Goal: Task Accomplishment & Management: Use online tool/utility

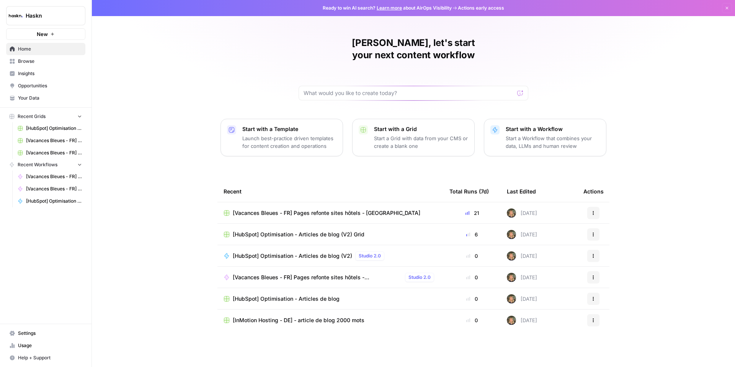
click at [30, 61] on span "Browse" at bounding box center [50, 61] width 64 height 7
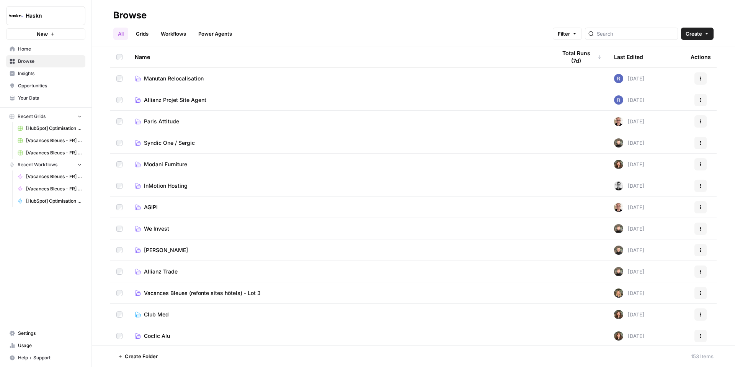
click at [632, 40] on header "Browse All Grids Workflows Power Agents Filter Create" at bounding box center [413, 23] width 643 height 46
click at [631, 36] on input "search" at bounding box center [636, 34] width 78 height 8
type input "hubspot"
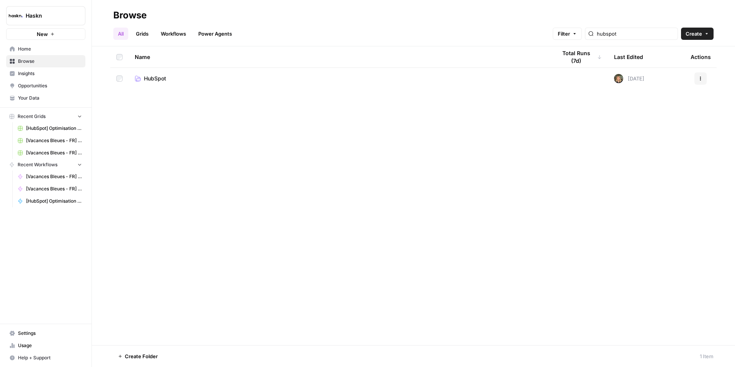
click at [155, 80] on span "HubSpot" at bounding box center [155, 79] width 22 height 8
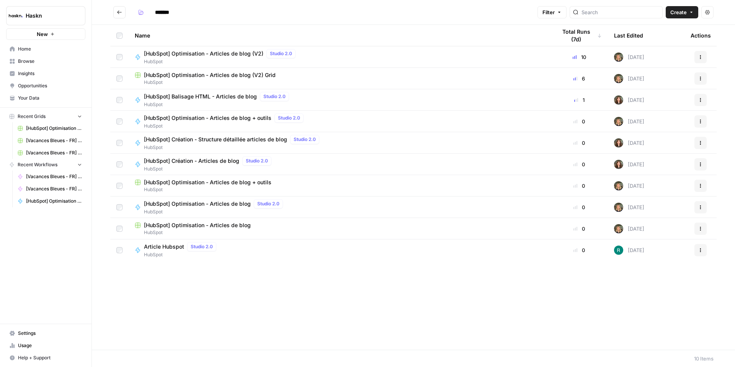
click at [119, 16] on button "Go back" at bounding box center [119, 12] width 12 height 12
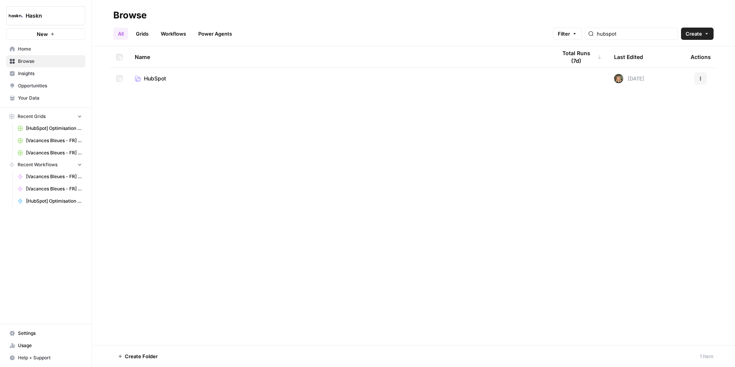
click at [25, 60] on span "Browse" at bounding box center [50, 61] width 64 height 7
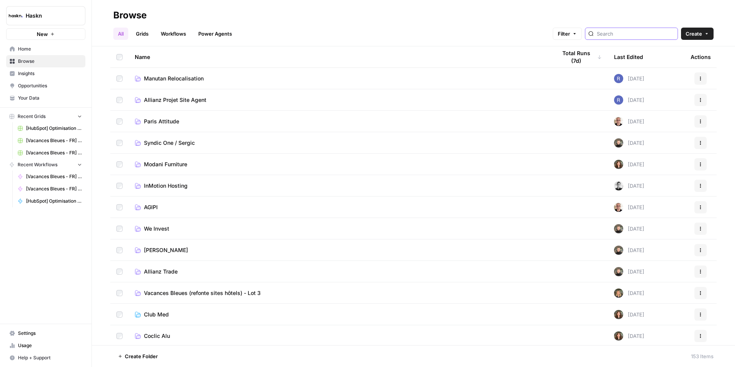
click at [648, 33] on input "search" at bounding box center [636, 34] width 78 height 8
type input "vacances"
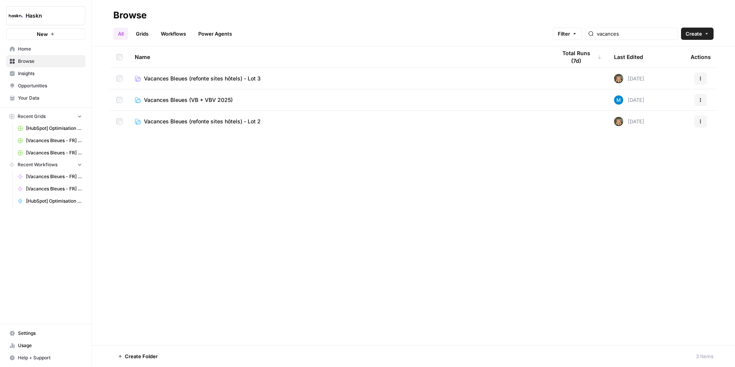
click at [192, 82] on span "Vacances Bleues (refonte sites hôtels) - Lot 3" at bounding box center [202, 79] width 117 height 8
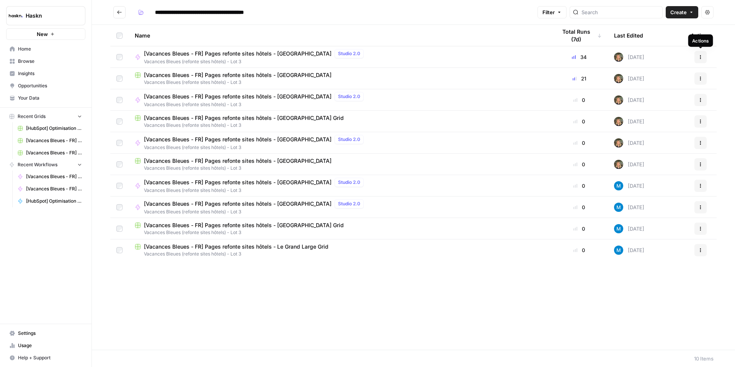
click at [702, 57] on button "Actions" at bounding box center [700, 57] width 12 height 12
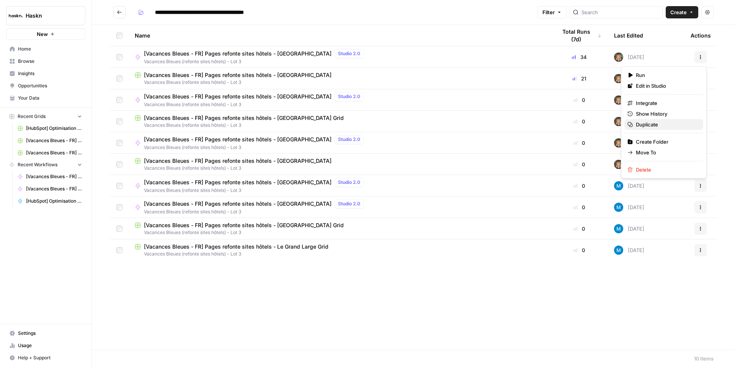
click at [651, 125] on span "Duplicate" at bounding box center [666, 125] width 61 height 8
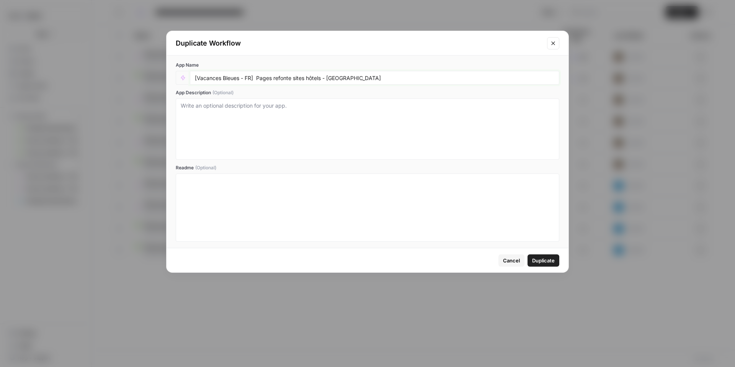
drag, startPoint x: 379, startPoint y: 80, endPoint x: 331, endPoint y: 80, distance: 48.2
click at [330, 81] on input "[Vacances Bleues - FR] Pages refonte sites hôtels - [GEOGRAPHIC_DATA]" at bounding box center [374, 77] width 359 height 7
click at [330, 77] on input "[Vacances Bleues - FR] Pages refonte sites hôtels - balmoral" at bounding box center [374, 77] width 359 height 7
type input "[Vacances Bleues - FR] Pages refonte sites hôtels - [GEOGRAPHIC_DATA]"
click at [542, 256] on span "Duplicate" at bounding box center [543, 260] width 23 height 8
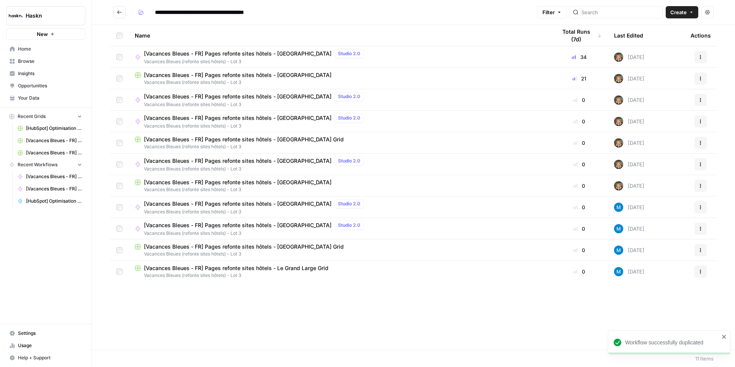
click at [245, 116] on span "[Vacances Bleues - FR] Pages refonte sites hôtels - [GEOGRAPHIC_DATA]" at bounding box center [238, 118] width 188 height 8
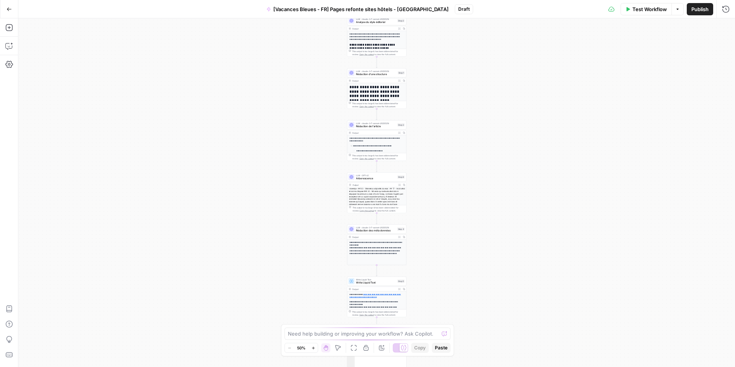
click at [315, 349] on button "Zoom In" at bounding box center [312, 347] width 9 height 9
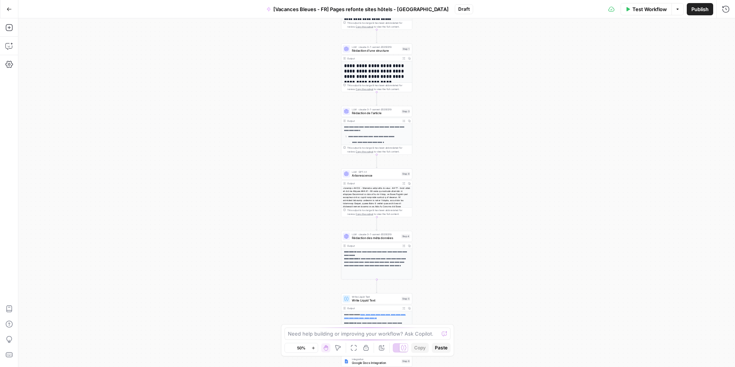
click at [315, 349] on button "Zoom In" at bounding box center [312, 347] width 9 height 9
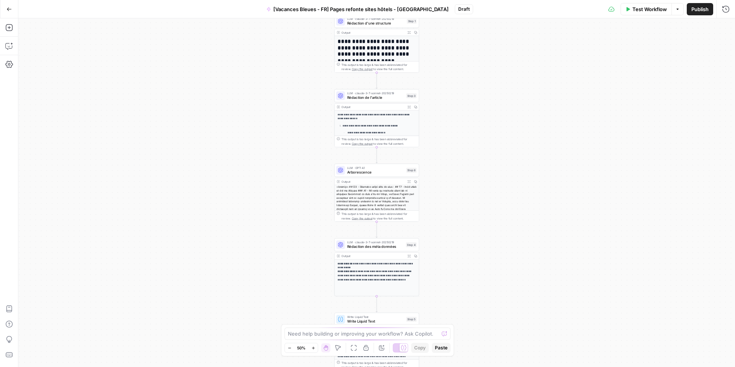
click at [315, 349] on button "Zoom In" at bounding box center [312, 347] width 9 height 9
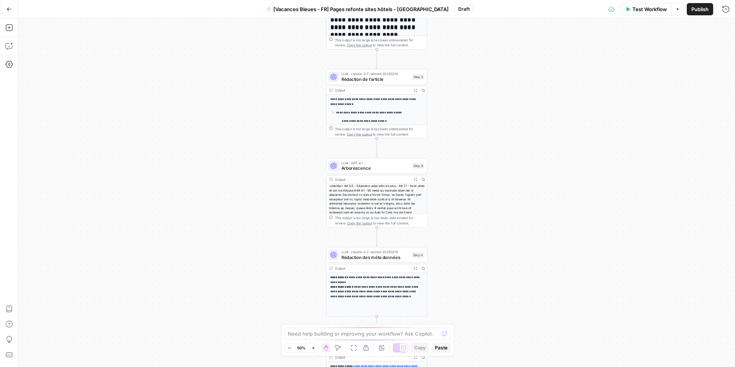
click at [315, 349] on button "Zoom In" at bounding box center [312, 347] width 9 height 9
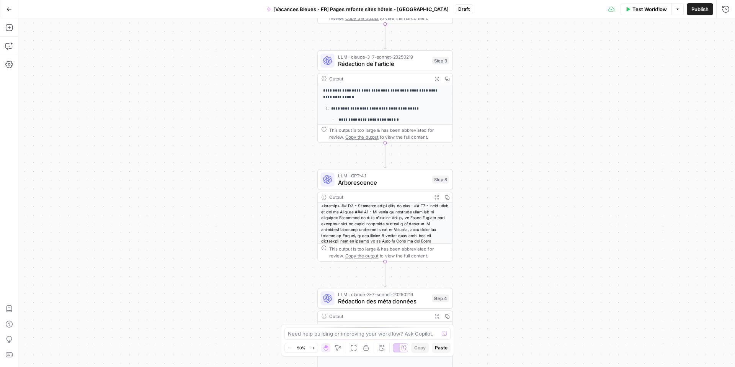
drag, startPoint x: 250, startPoint y: 140, endPoint x: 264, endPoint y: 318, distance: 177.8
click at [264, 320] on div "**********" at bounding box center [376, 192] width 716 height 348
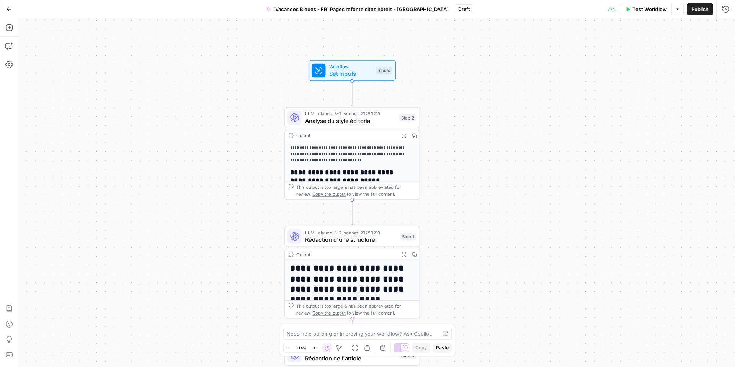
drag, startPoint x: 286, startPoint y: 132, endPoint x: 251, endPoint y: 242, distance: 115.4
click at [245, 263] on div "**********" at bounding box center [376, 192] width 716 height 348
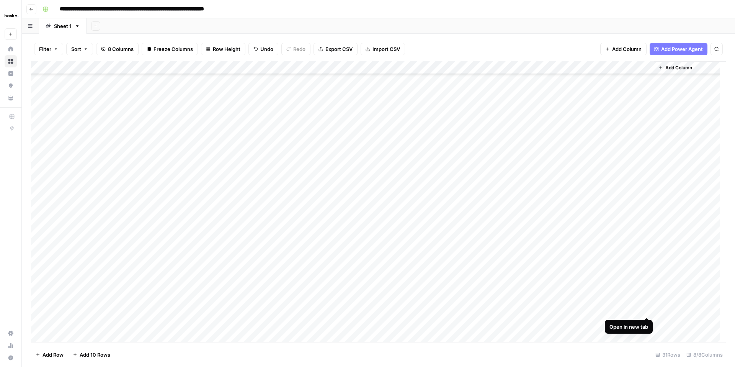
scroll to position [148, 0]
